Goal: Find specific page/section: Find specific page/section

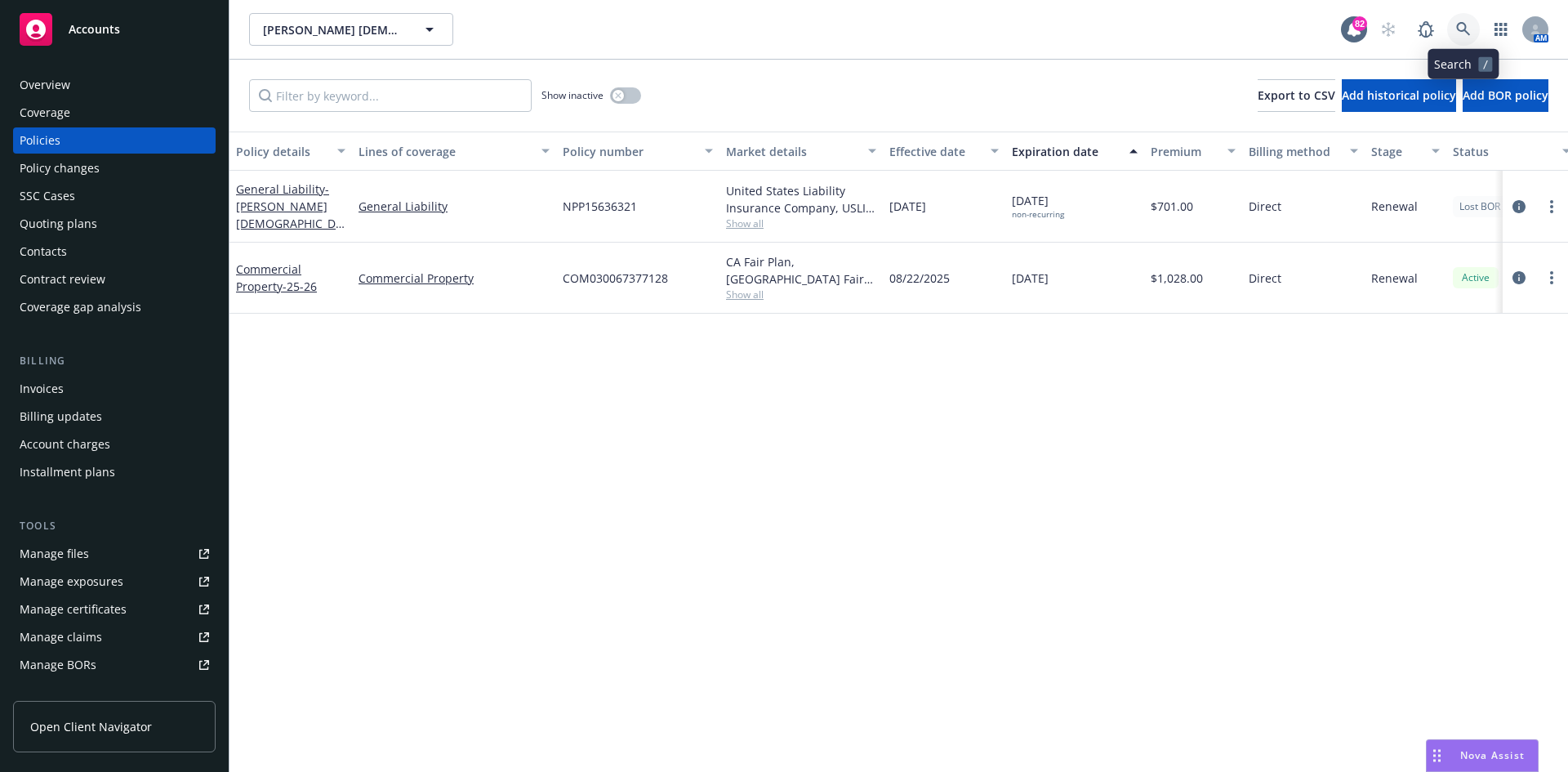
click at [1464, 21] on link at bounding box center [1463, 29] width 33 height 33
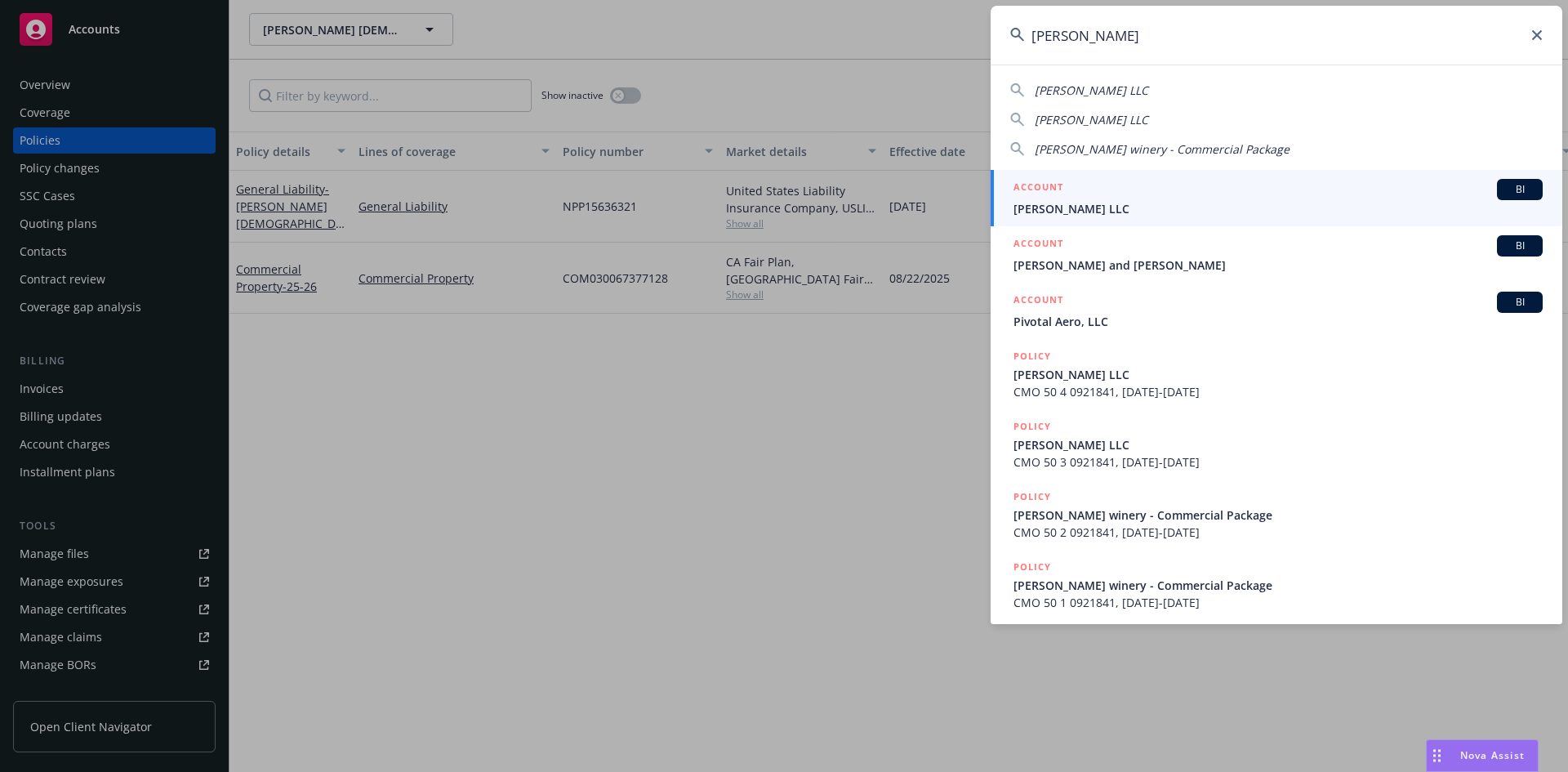
type input "[PERSON_NAME]"
click at [1051, 178] on link "ACCOUNT BI [PERSON_NAME] LLC" at bounding box center [1276, 197] width 572 height 56
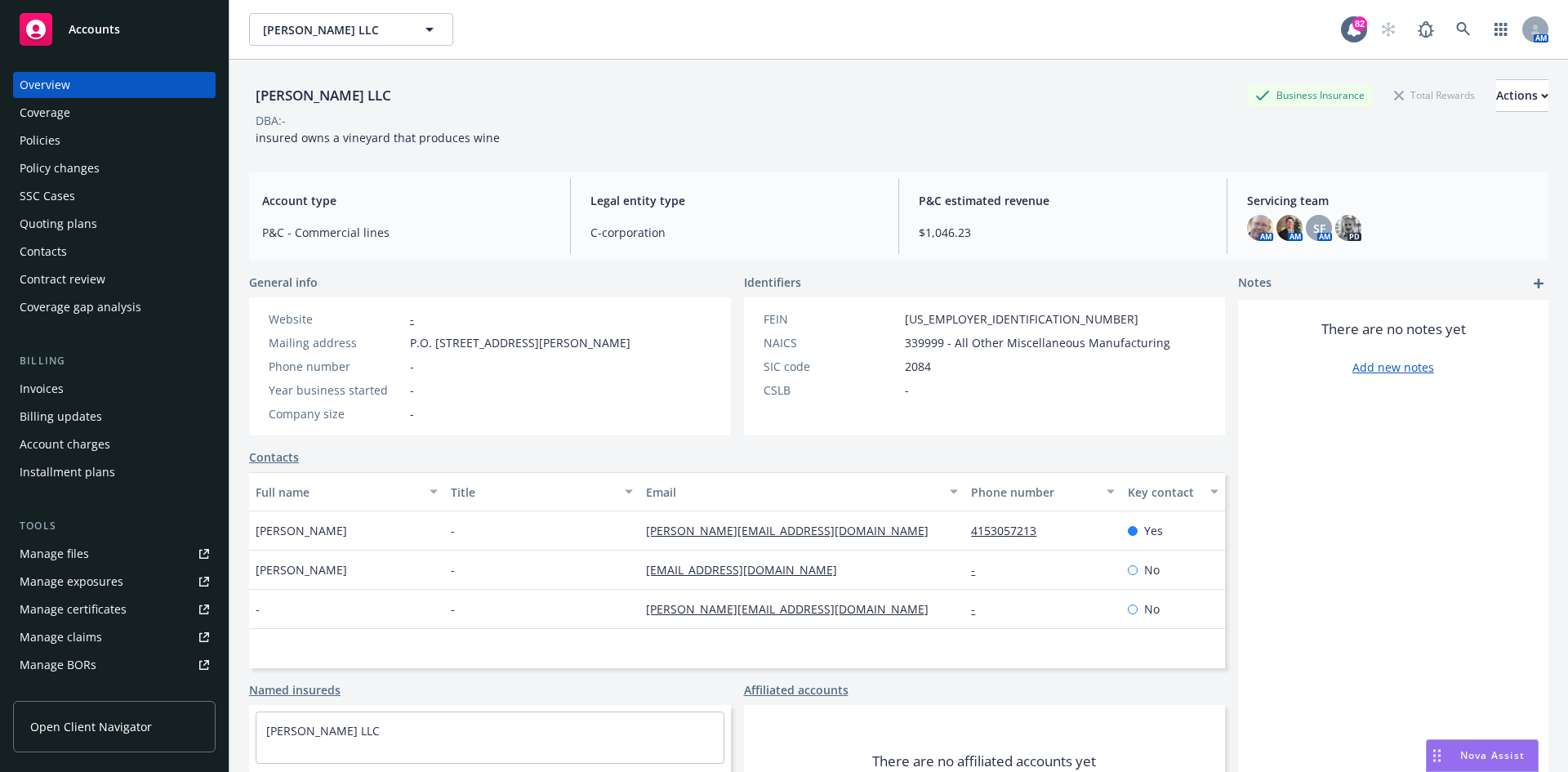
click at [134, 143] on div "Policies" at bounding box center [114, 140] width 190 height 27
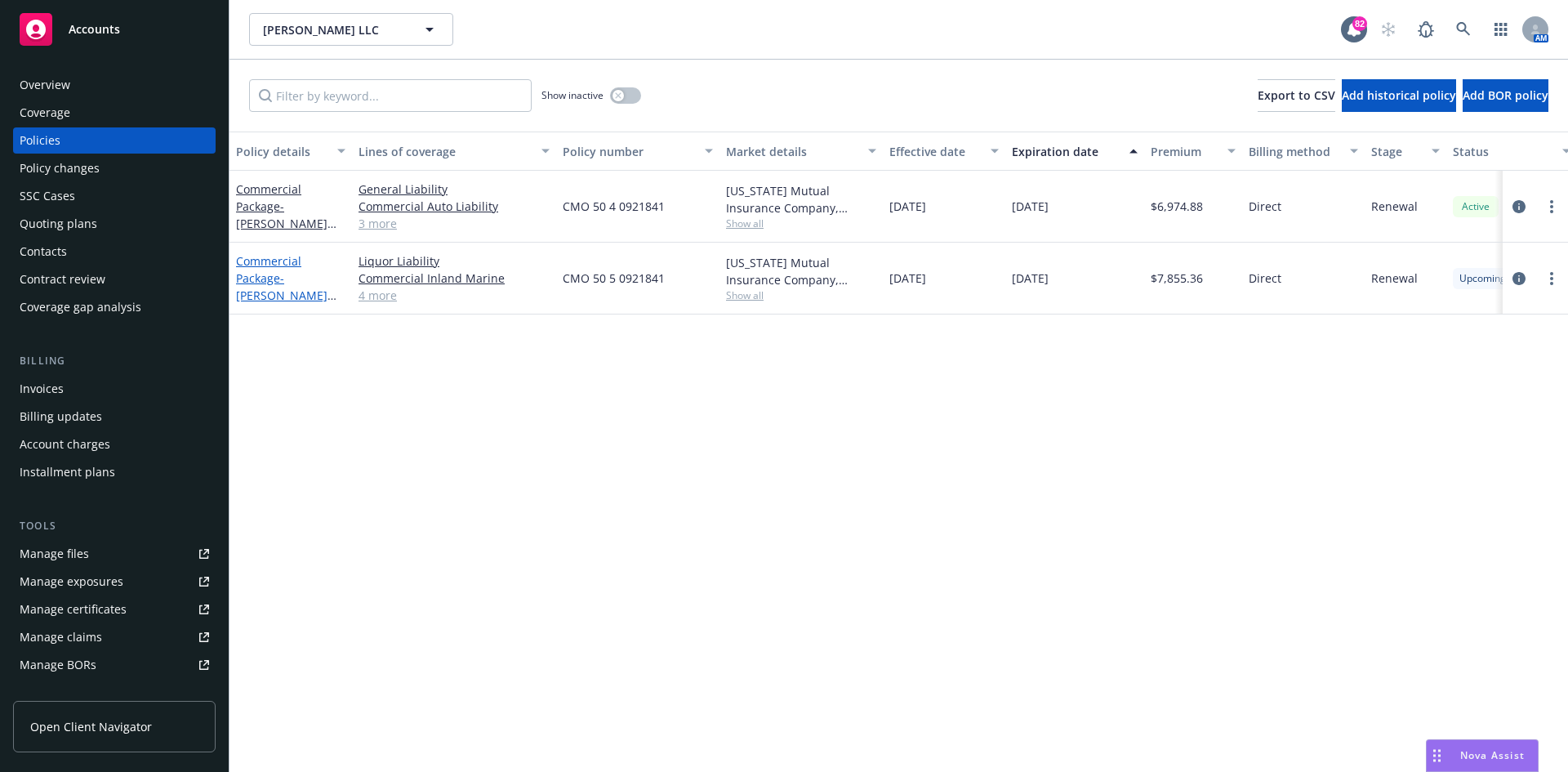
click at [279, 258] on link "Commercial Package - [PERSON_NAME] LLC 25-26" at bounding box center [282, 286] width 92 height 67
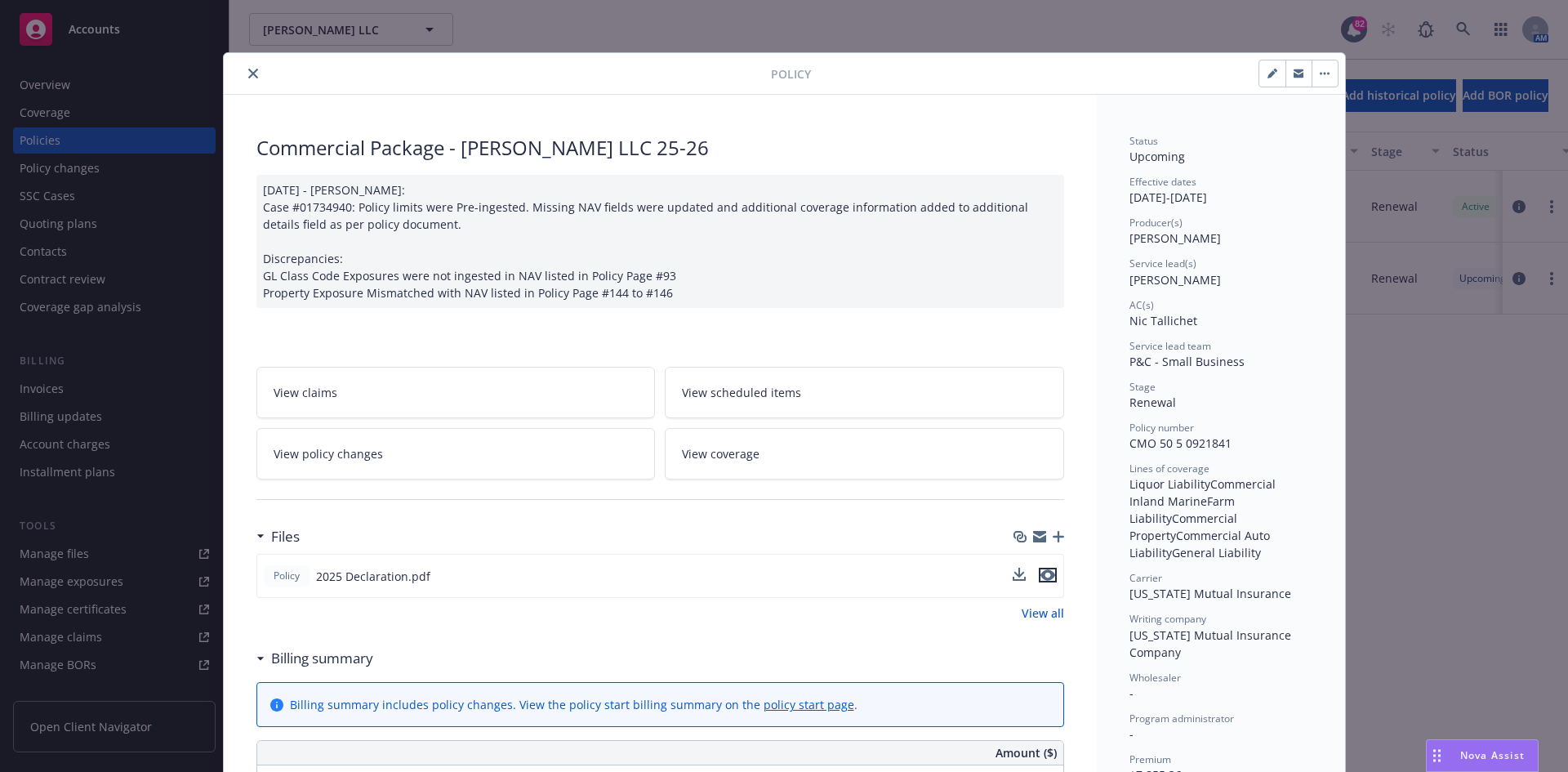
click at [1043, 573] on icon "preview file" at bounding box center [1048, 575] width 15 height 11
